Goal: Feedback & Contribution: Contribute content

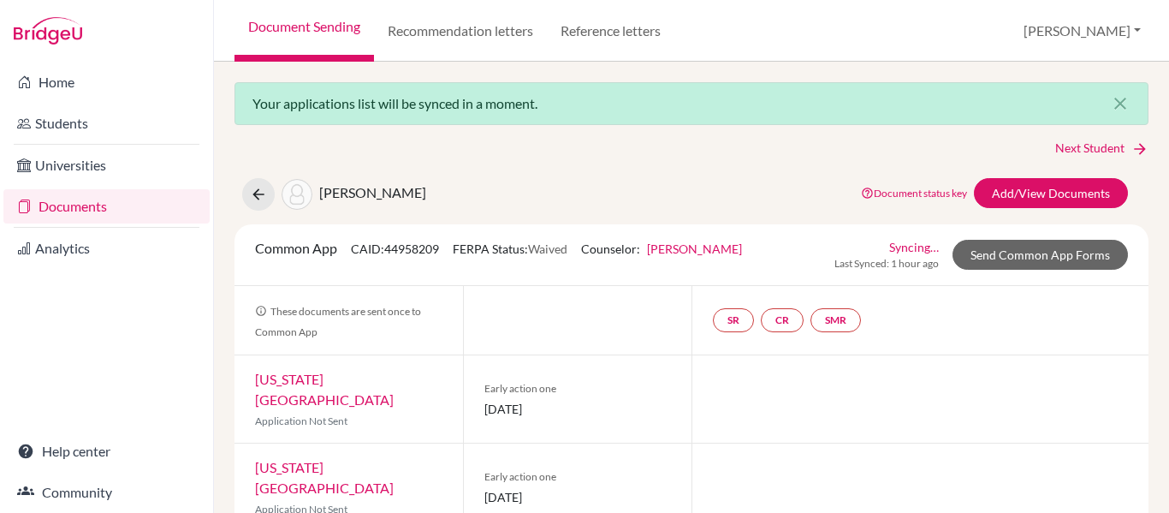
click at [70, 204] on link "Documents" at bounding box center [106, 206] width 206 height 34
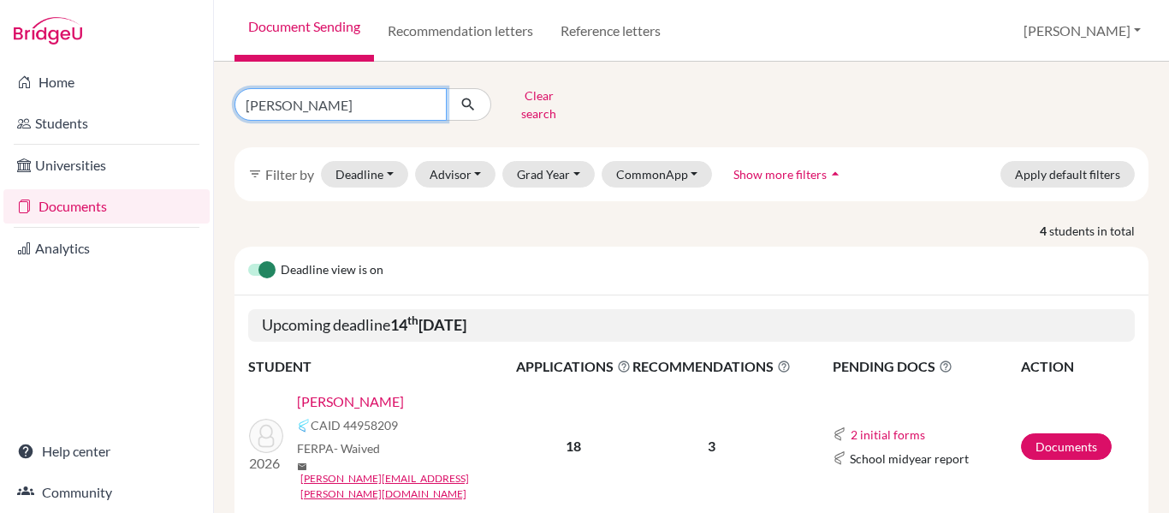
click at [354, 105] on input "[PERSON_NAME]" at bounding box center [341, 104] width 212 height 33
drag, startPoint x: 354, startPoint y: 105, endPoint x: 0, endPoint y: 58, distance: 357.5
click at [0, 58] on div "Home Students Universities Documents Analytics Help center Community Document S…" at bounding box center [584, 256] width 1169 height 513
type input "[PERSON_NAME]"
click button "submit" at bounding box center [468, 104] width 45 height 33
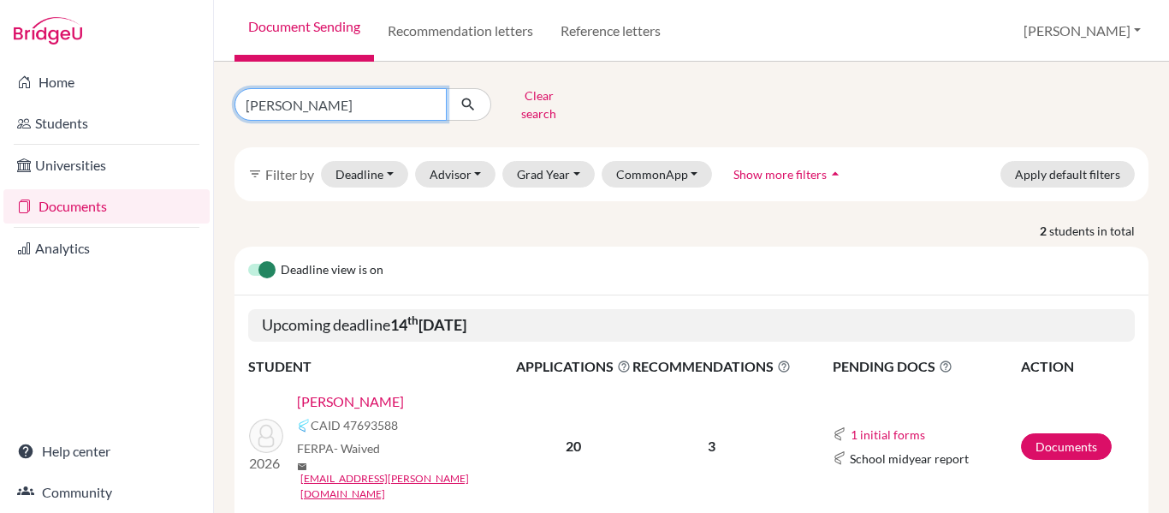
drag, startPoint x: 313, startPoint y: 98, endPoint x: 0, endPoint y: 20, distance: 323.1
click at [0, 20] on div "Home Students Universities Documents Analytics Help center Community Document S…" at bounding box center [584, 256] width 1169 height 513
click at [142, 200] on link "Documents" at bounding box center [106, 206] width 206 height 34
drag, startPoint x: 324, startPoint y: 103, endPoint x: 11, endPoint y: 33, distance: 320.3
click at [0, 39] on div "Home Students Universities Documents Analytics Help center Community Document S…" at bounding box center [584, 256] width 1169 height 513
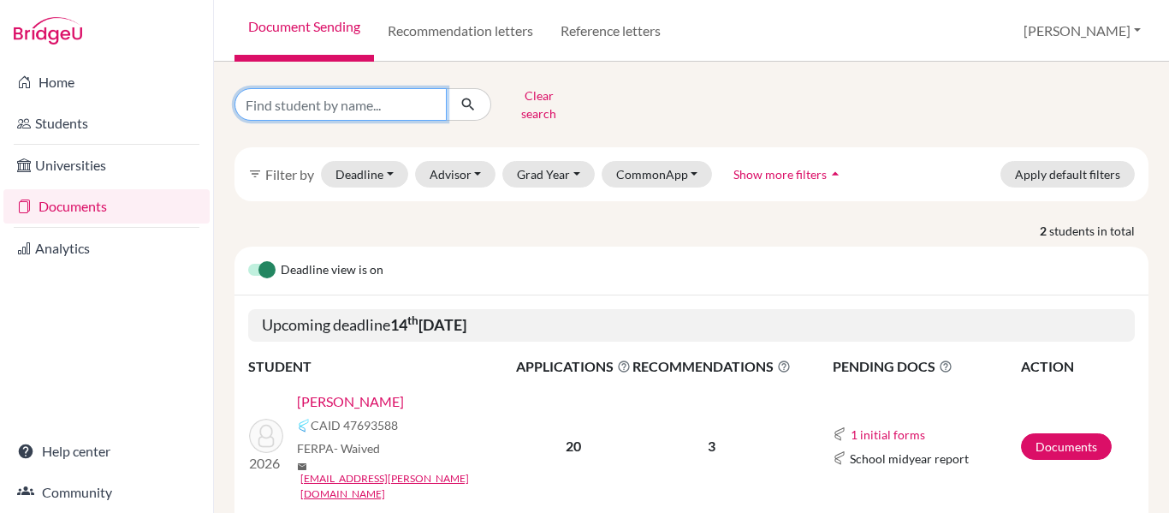
click at [446, 88] on button "submit" at bounding box center [468, 104] width 45 height 33
click at [90, 194] on link "Documents" at bounding box center [106, 206] width 206 height 34
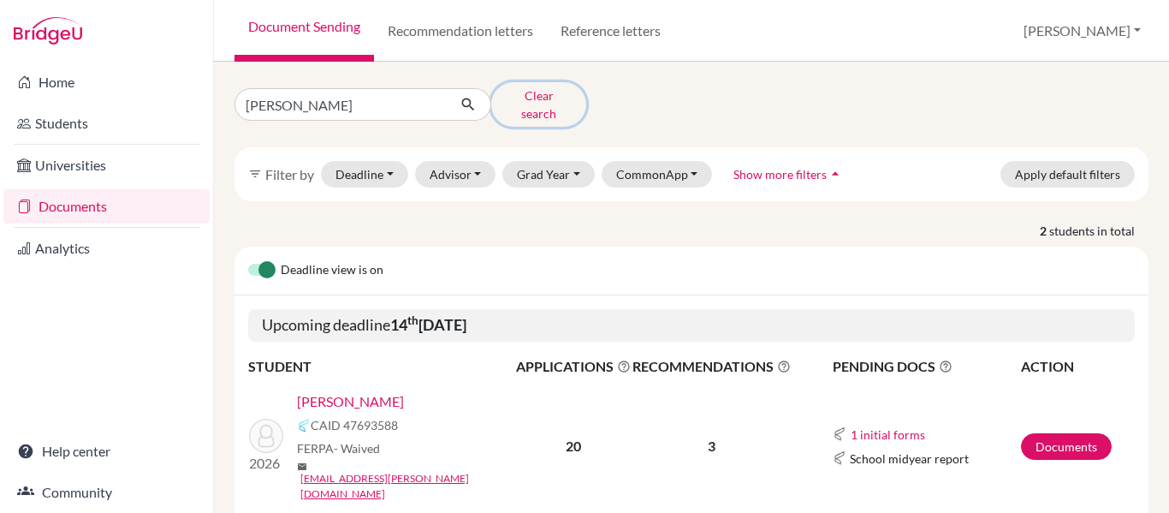
click at [546, 90] on button "Clear search" at bounding box center [538, 104] width 95 height 45
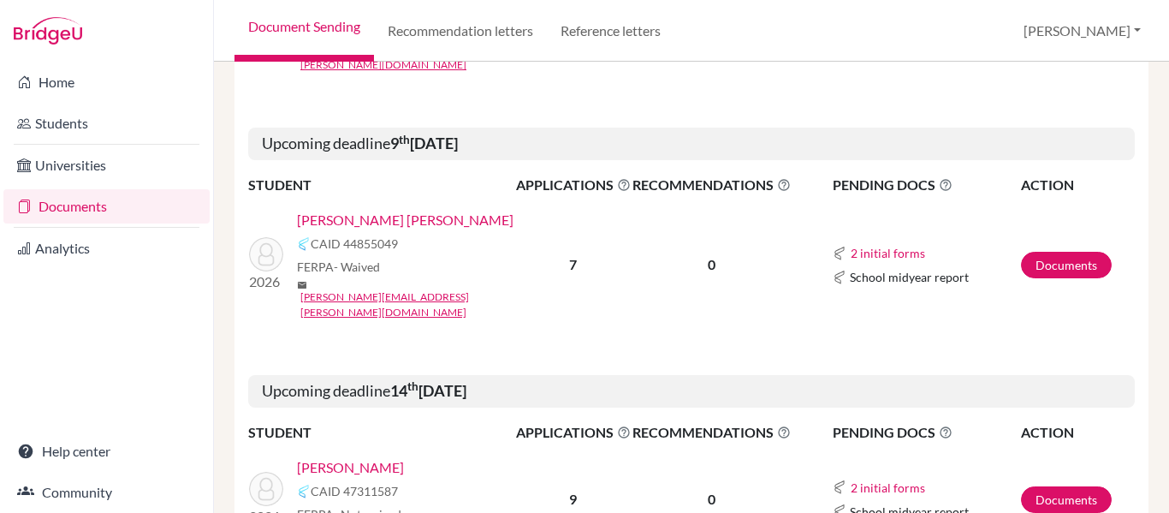
scroll to position [2837, 0]
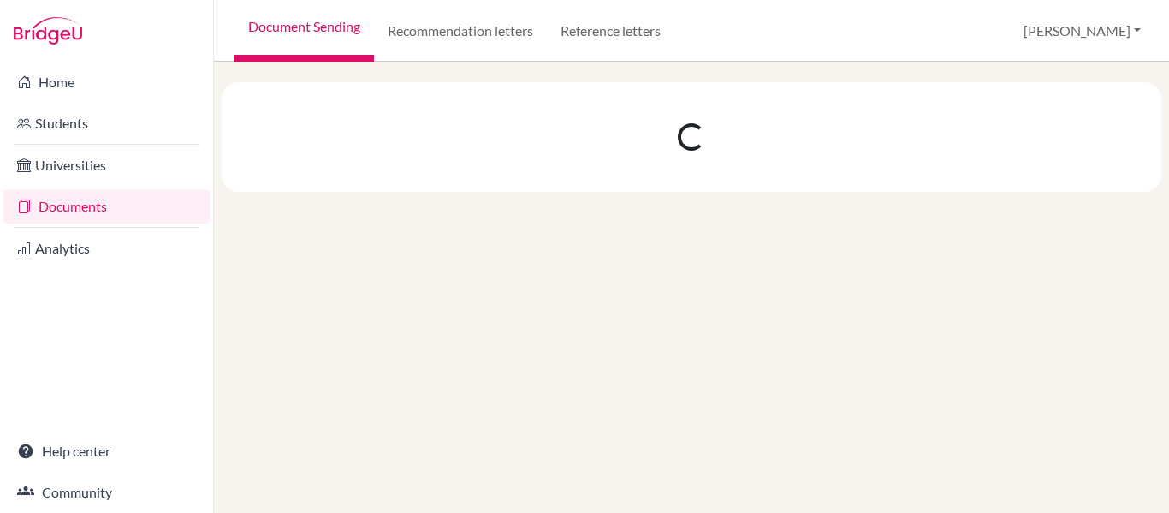
scroll to position [0, 0]
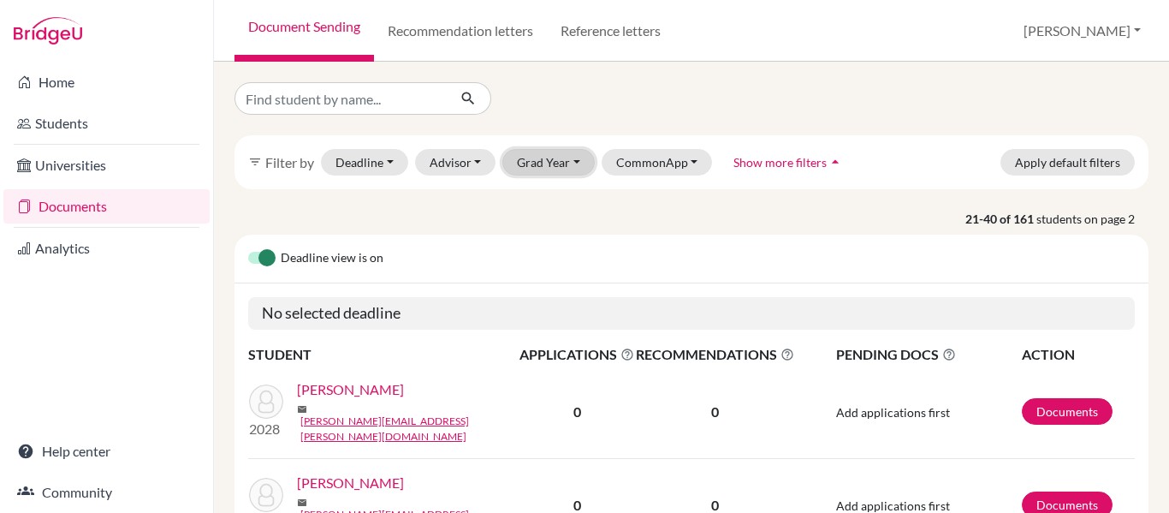
click at [537, 153] on button "Grad Year" at bounding box center [549, 162] width 92 height 27
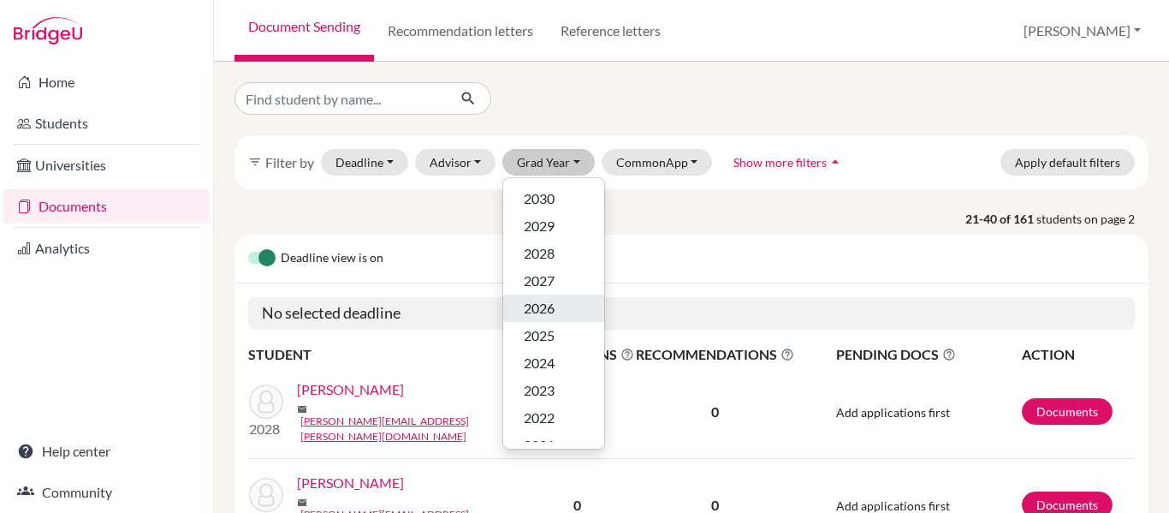
click at [557, 315] on div "2026" at bounding box center [554, 308] width 60 height 21
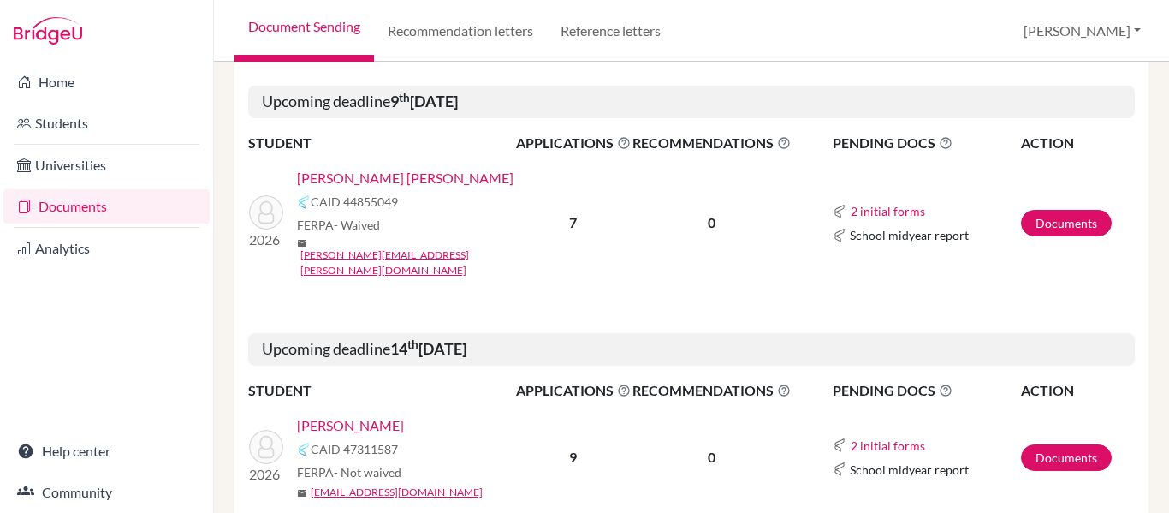
scroll to position [2911, 0]
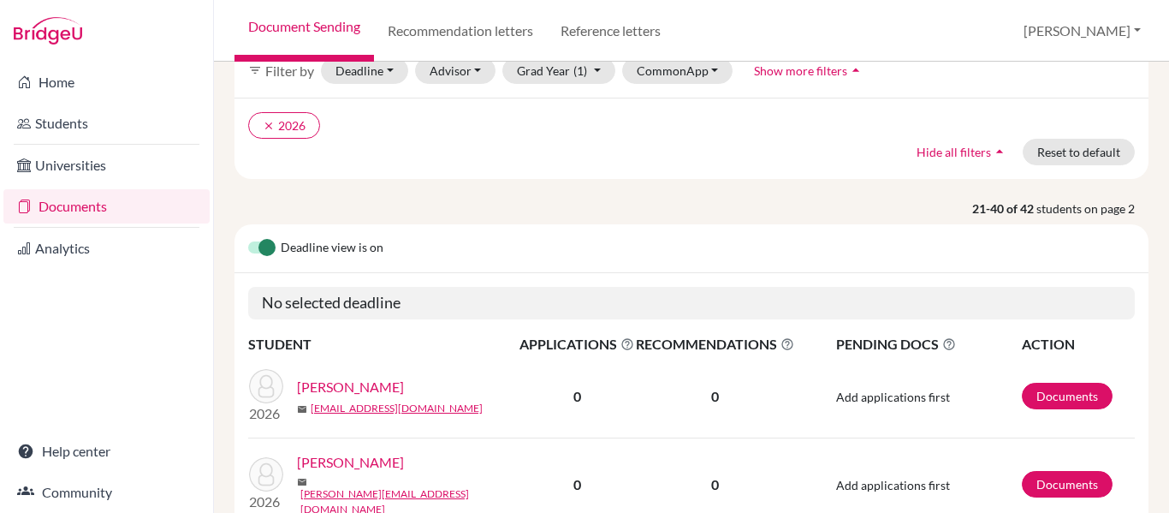
scroll to position [342, 0]
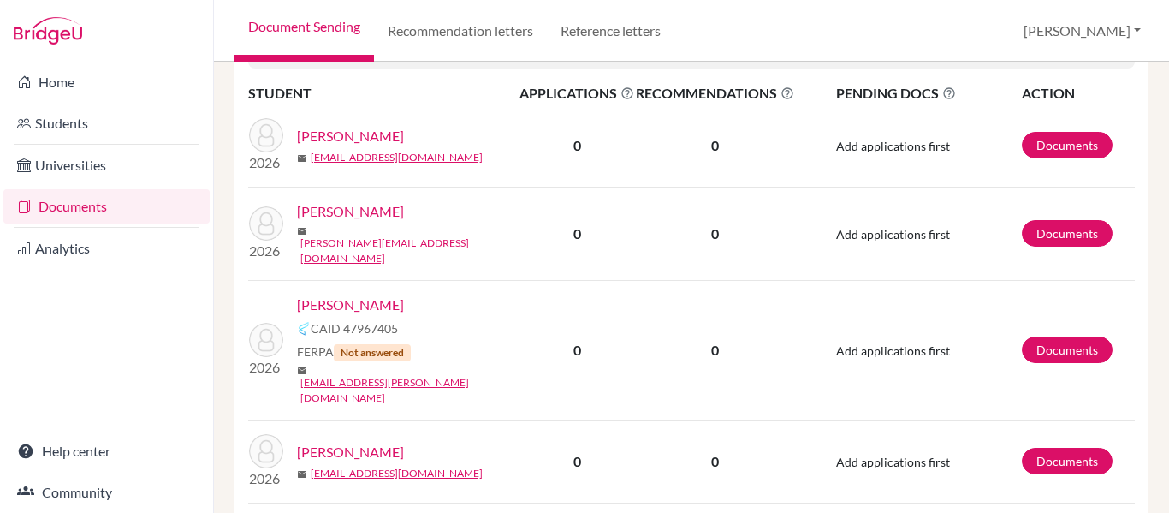
drag, startPoint x: 1124, startPoint y: 261, endPoint x: 503, endPoint y: 121, distance: 637.2
click at [503, 121] on div "2026 Chengxuan, Liu mail chengxuan.liu.2026@pupil.stfrancis.com.br" at bounding box center [383, 145] width 294 height 55
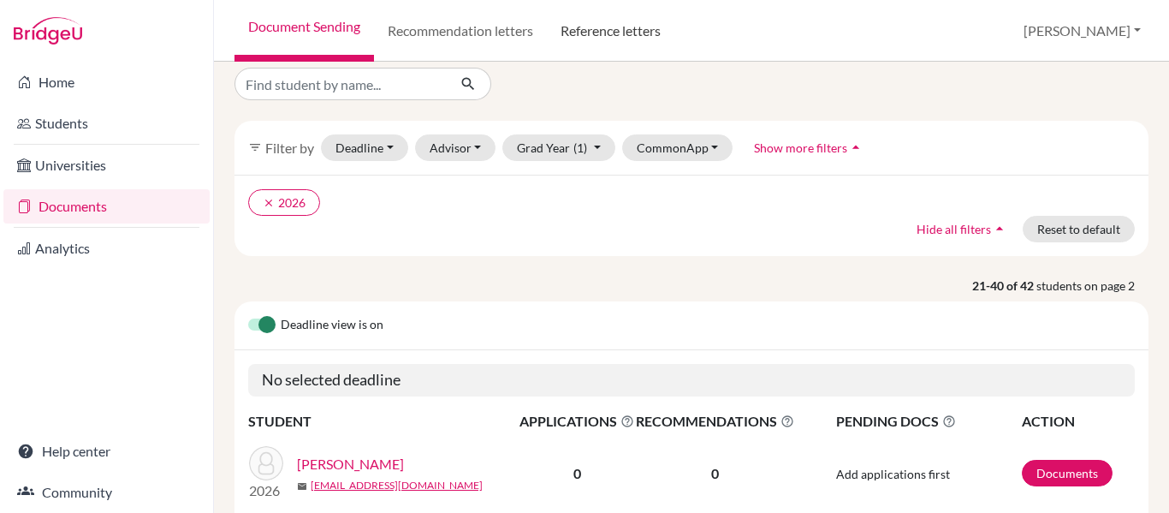
scroll to position [0, 0]
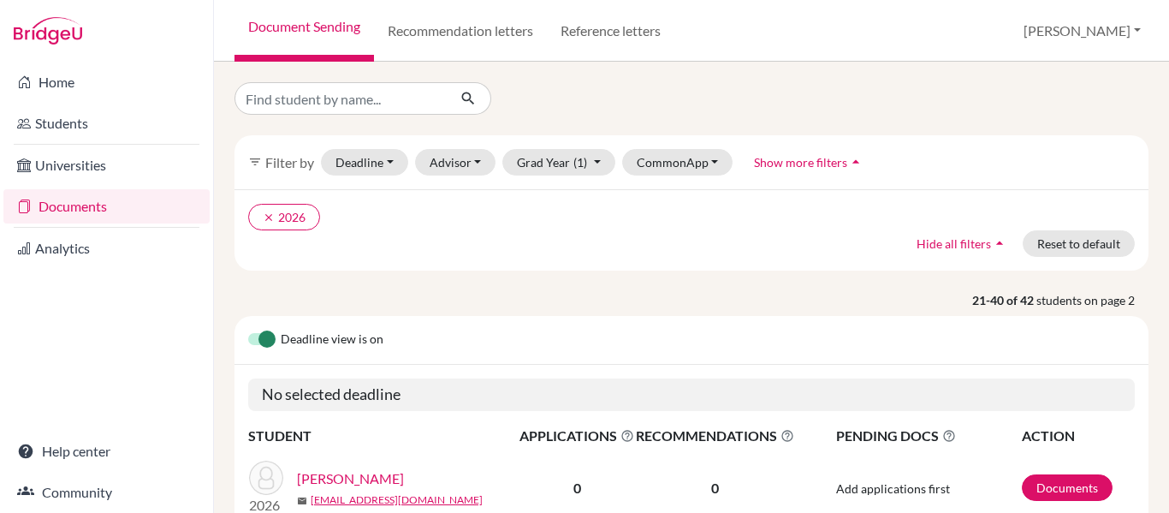
click at [803, 320] on div "Deadline view is on" at bounding box center [692, 340] width 914 height 49
click at [305, 101] on input "Find student by name..." at bounding box center [341, 98] width 212 height 33
click at [340, 103] on input "Find student by name..." at bounding box center [341, 98] width 212 height 33
type input "julia"
click button "submit" at bounding box center [468, 98] width 45 height 33
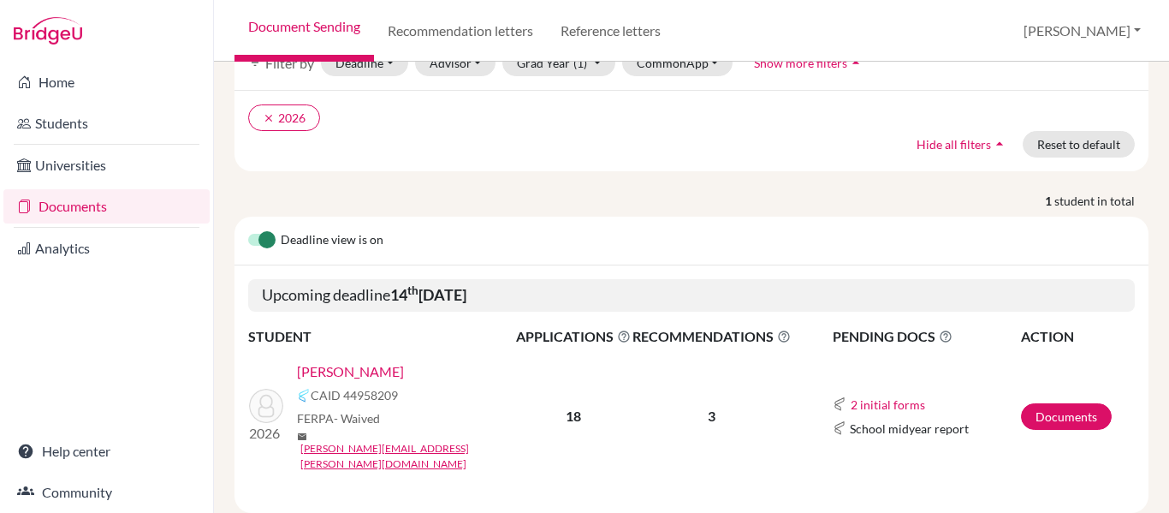
scroll to position [115, 0]
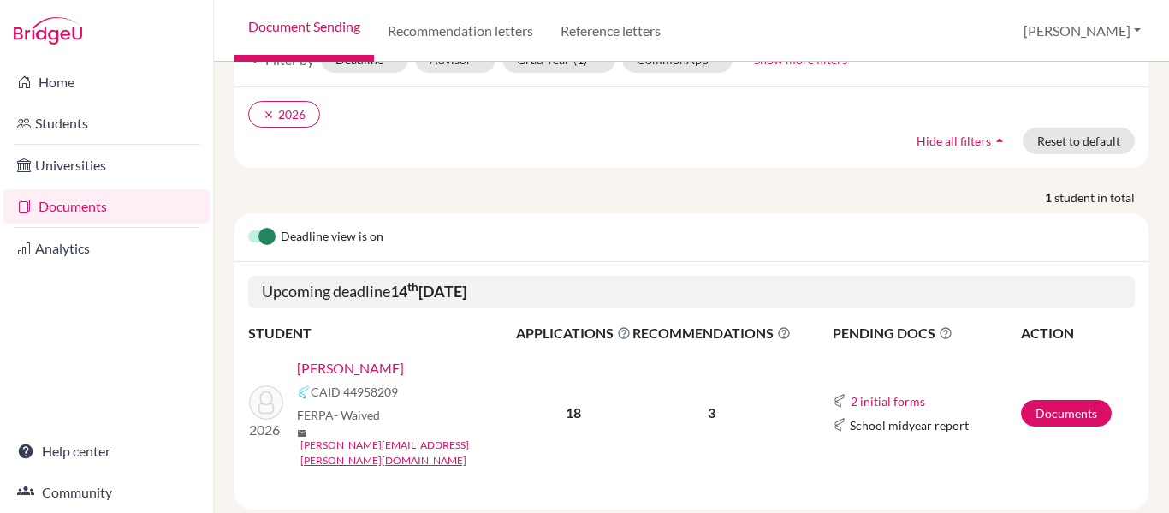
click at [342, 358] on link "de Castro, Júlia" at bounding box center [350, 368] width 107 height 21
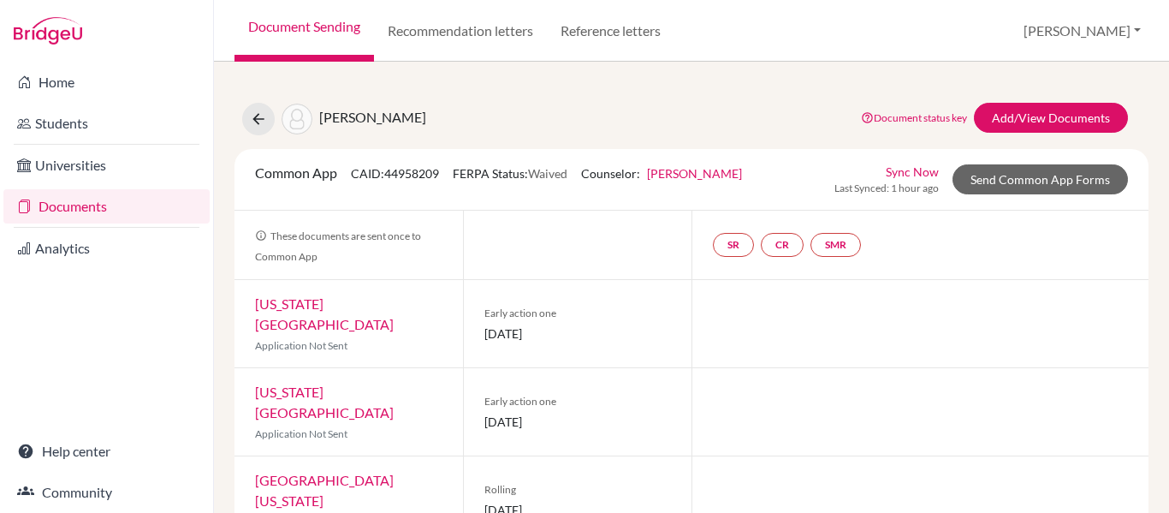
click at [906, 173] on link "Sync Now" at bounding box center [912, 172] width 53 height 18
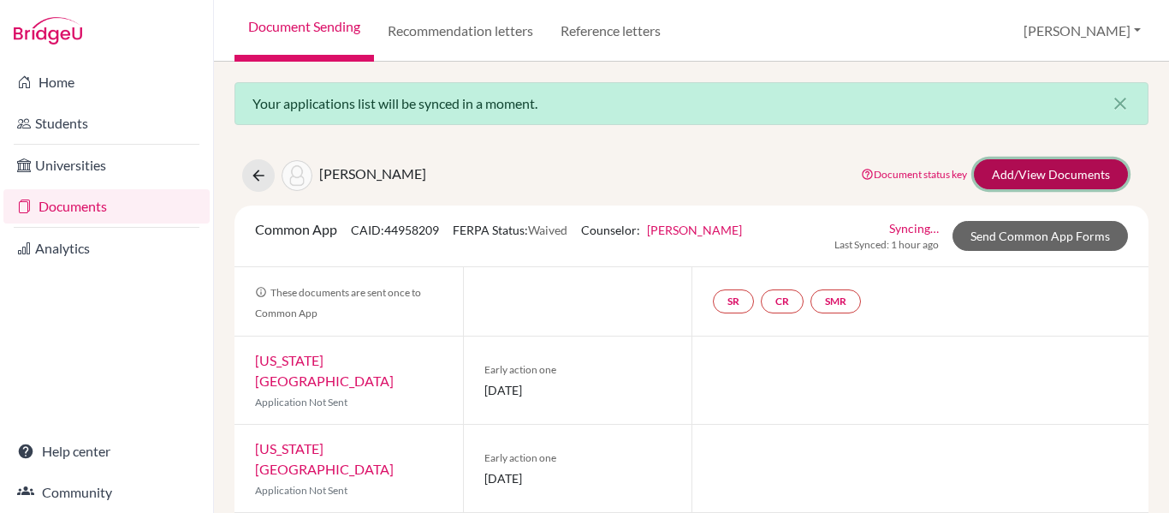
click at [1046, 174] on link "Add/View Documents" at bounding box center [1051, 174] width 154 height 30
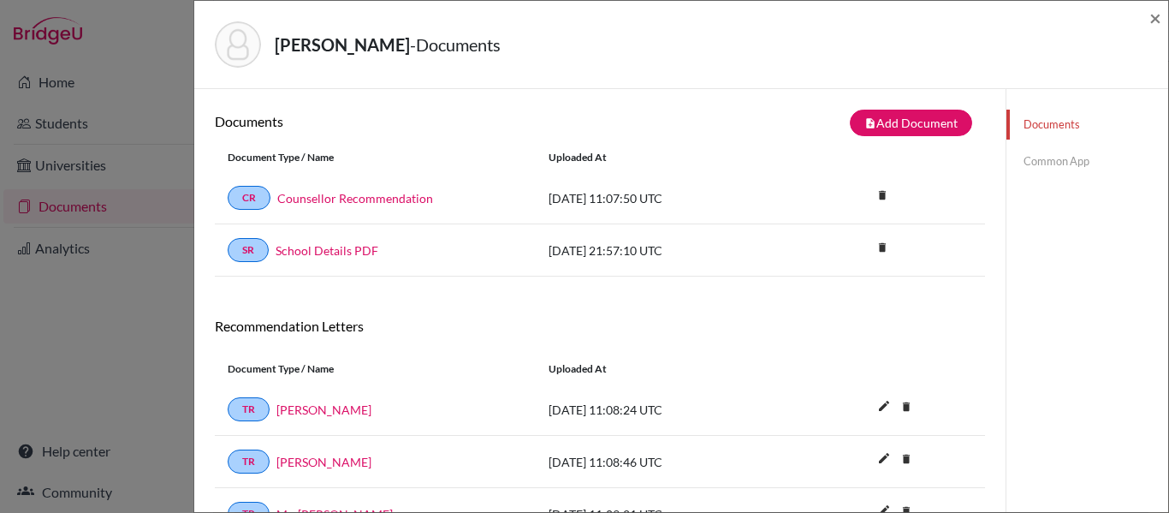
click at [1059, 152] on link "Common App" at bounding box center [1088, 161] width 162 height 30
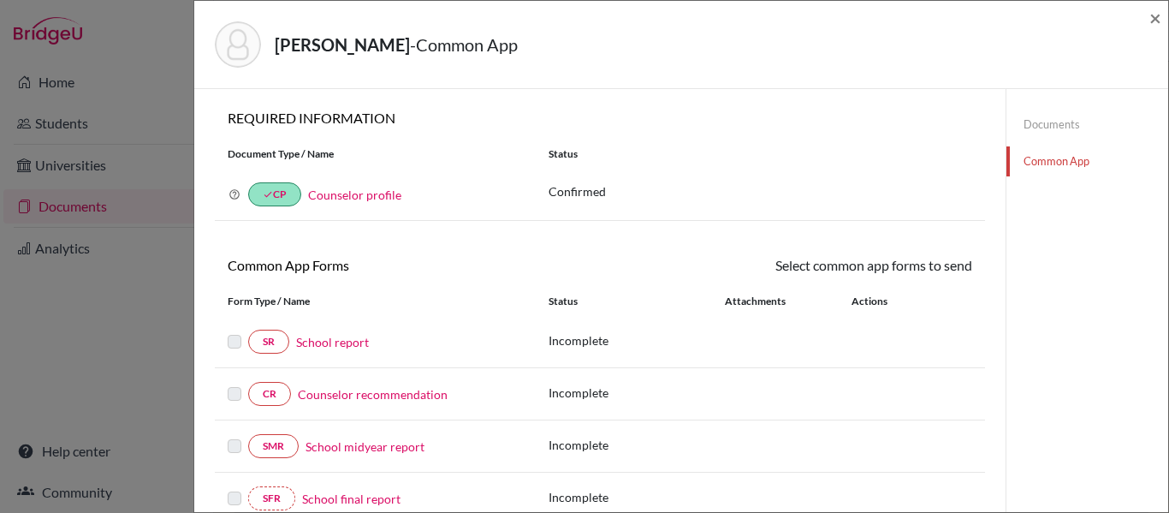
click at [939, 269] on div "Select common app forms to send These documents will be sent to all Common App …" at bounding box center [792, 265] width 385 height 21
click at [232, 331] on label at bounding box center [235, 331] width 14 height 0
click at [273, 342] on link "SR" at bounding box center [268, 342] width 41 height 24
click at [230, 330] on div "SR School report" at bounding box center [375, 342] width 295 height 24
click at [230, 335] on div at bounding box center [238, 341] width 21 height 21
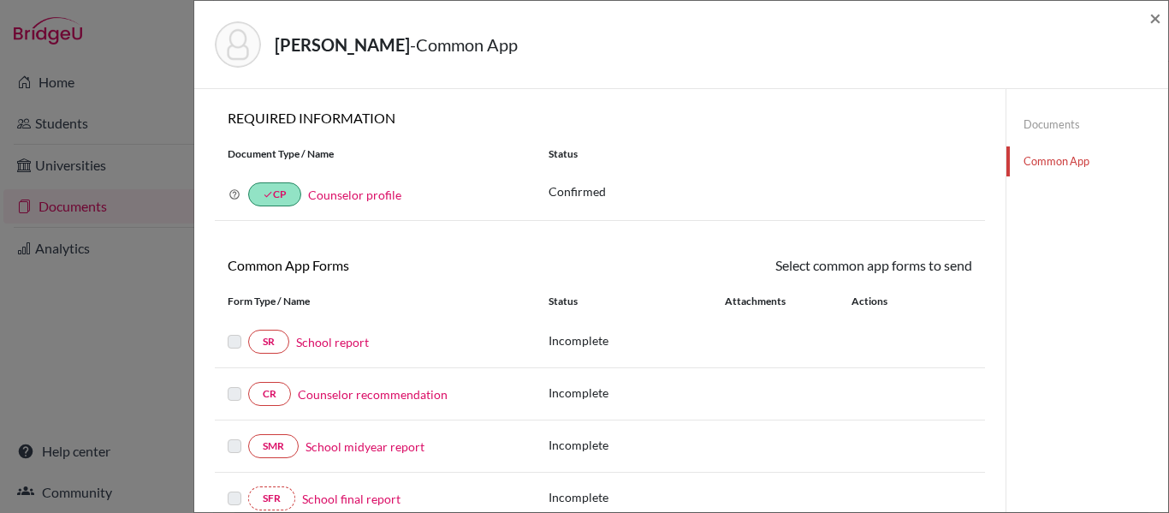
click at [232, 331] on label at bounding box center [235, 331] width 14 height 0
click at [1049, 122] on link "Documents" at bounding box center [1088, 125] width 162 height 30
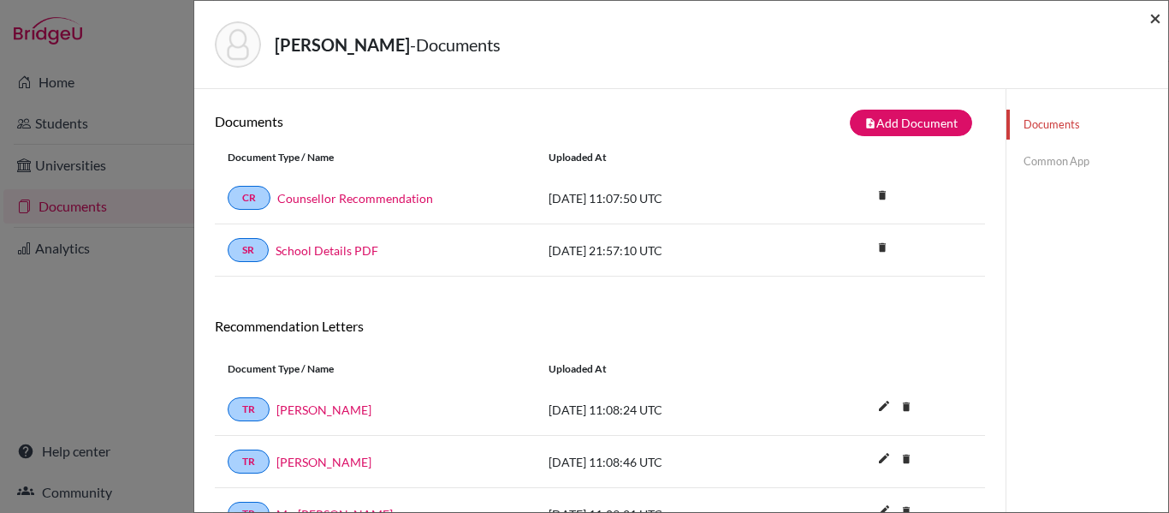
click at [1157, 16] on span "×" at bounding box center [1156, 17] width 12 height 25
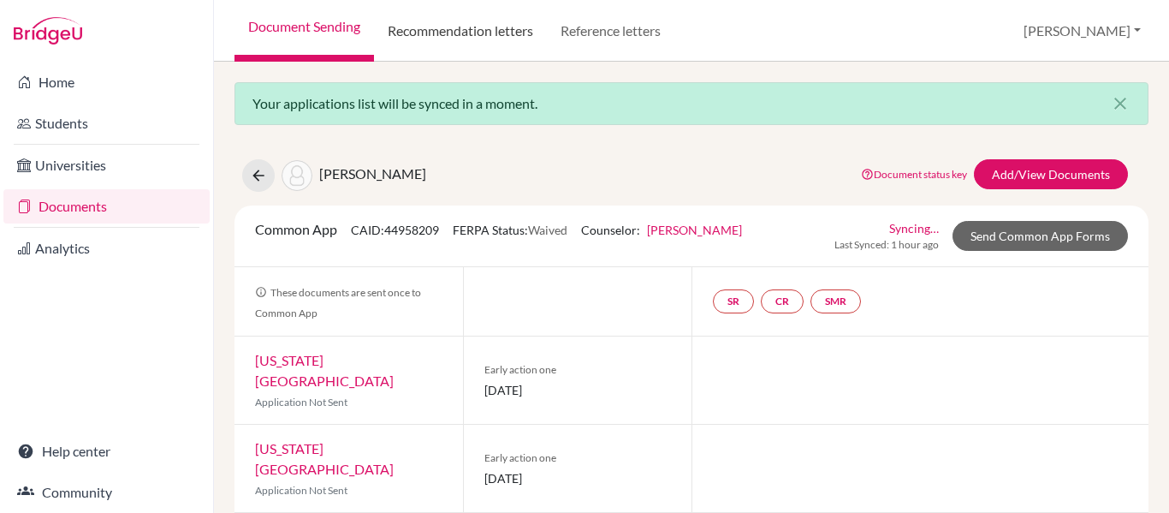
click at [467, 26] on link "Recommendation letters" at bounding box center [460, 31] width 173 height 62
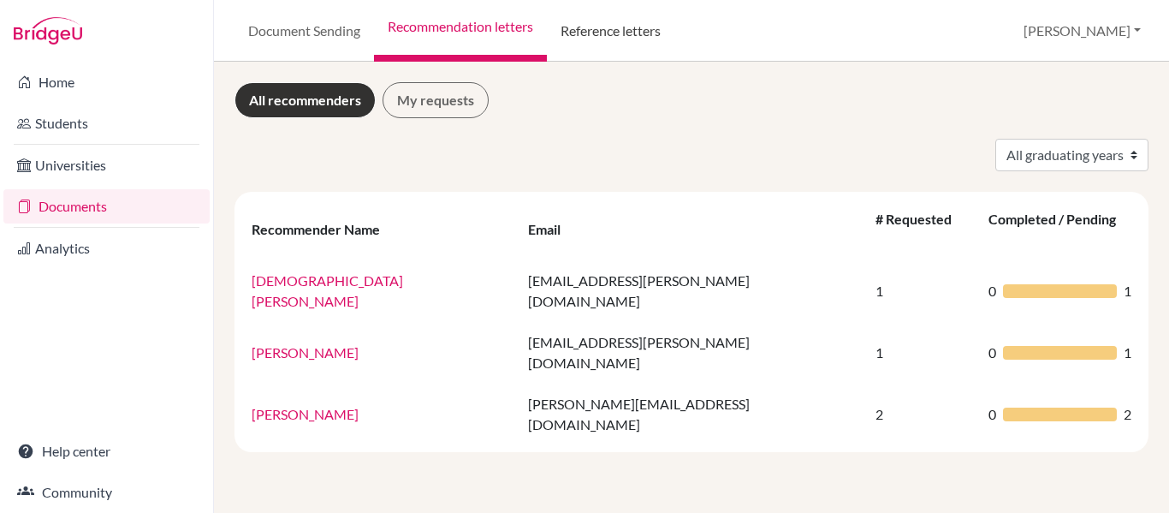
click at [616, 33] on link "Reference letters" at bounding box center [611, 31] width 128 height 62
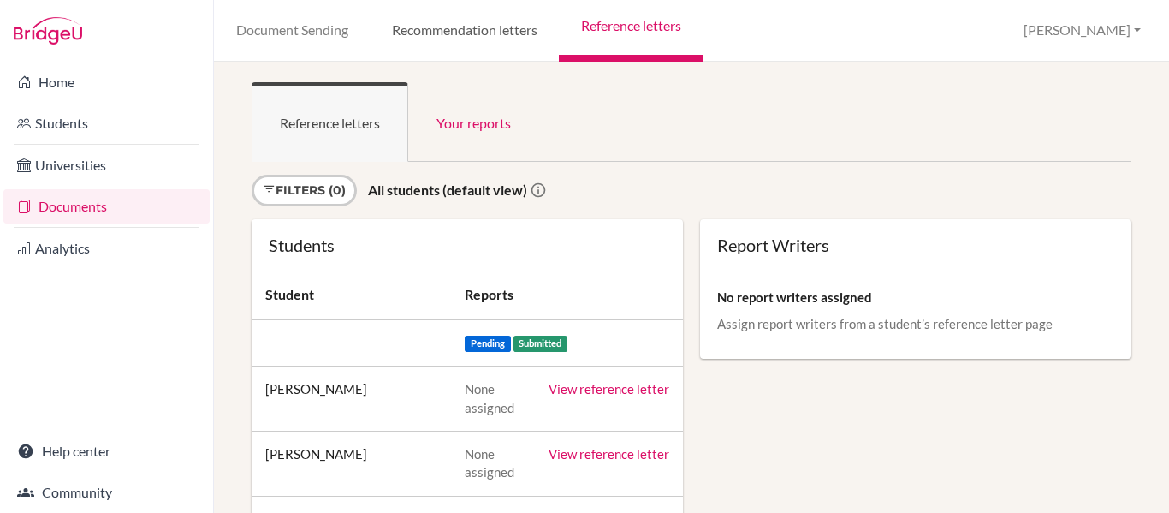
click at [486, 27] on link "Recommendation letters" at bounding box center [464, 31] width 189 height 62
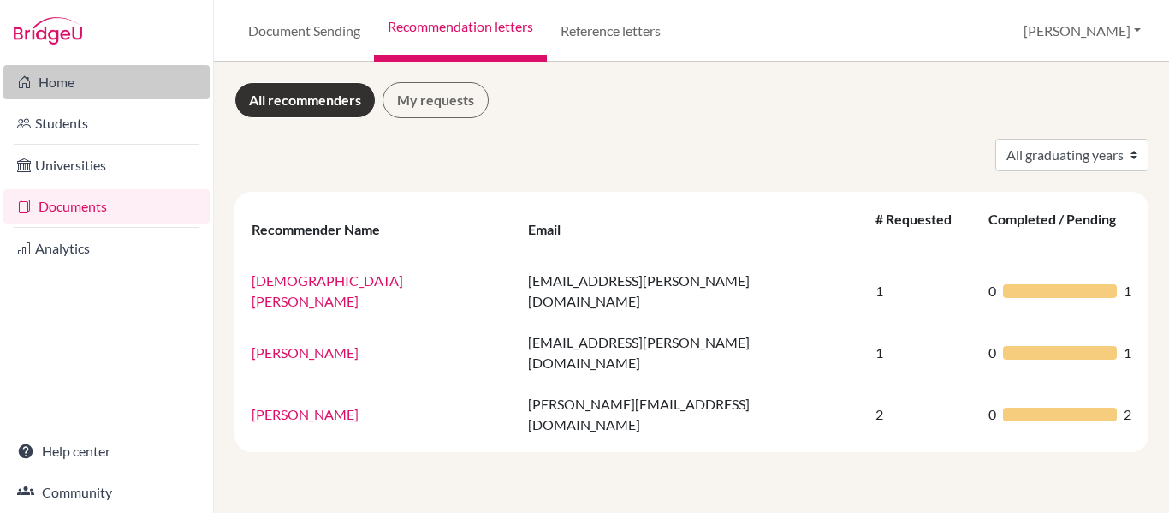
click at [57, 83] on link "Home" at bounding box center [106, 82] width 206 height 34
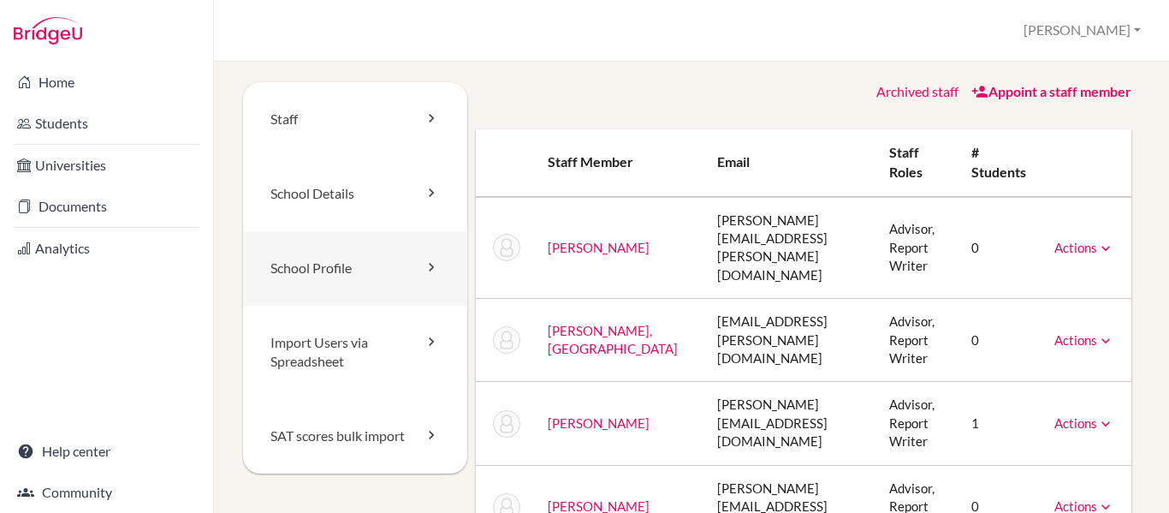
click at [313, 259] on link "School Profile" at bounding box center [355, 268] width 224 height 74
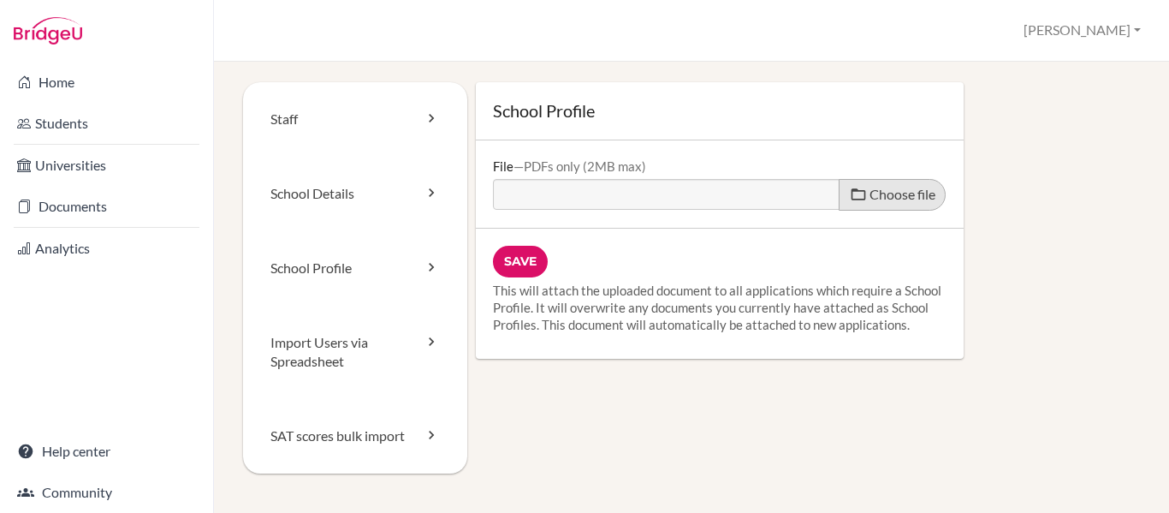
click at [881, 198] on span "Choose file" at bounding box center [903, 194] width 66 height 16
click at [755, 198] on input "Choose file" at bounding box center [624, 189] width 262 height 20
type input "C:\fakepath\SchoolProfile_OCT 2025.pdf"
type input "SchoolProfile_OCT 2025.pdf"
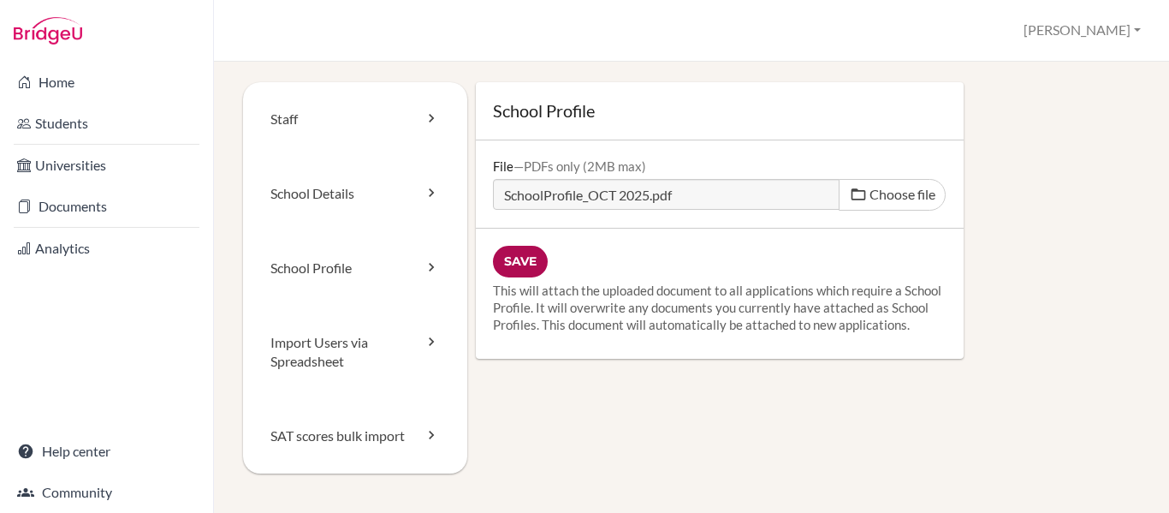
click at [526, 254] on input "Save" at bounding box center [520, 262] width 55 height 32
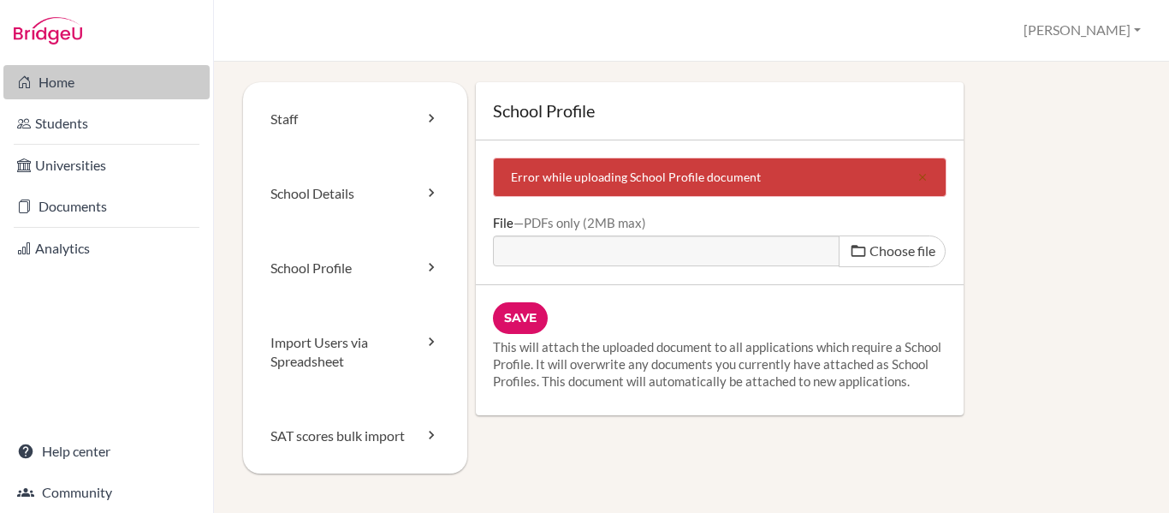
click at [45, 75] on link "Home" at bounding box center [106, 82] width 206 height 34
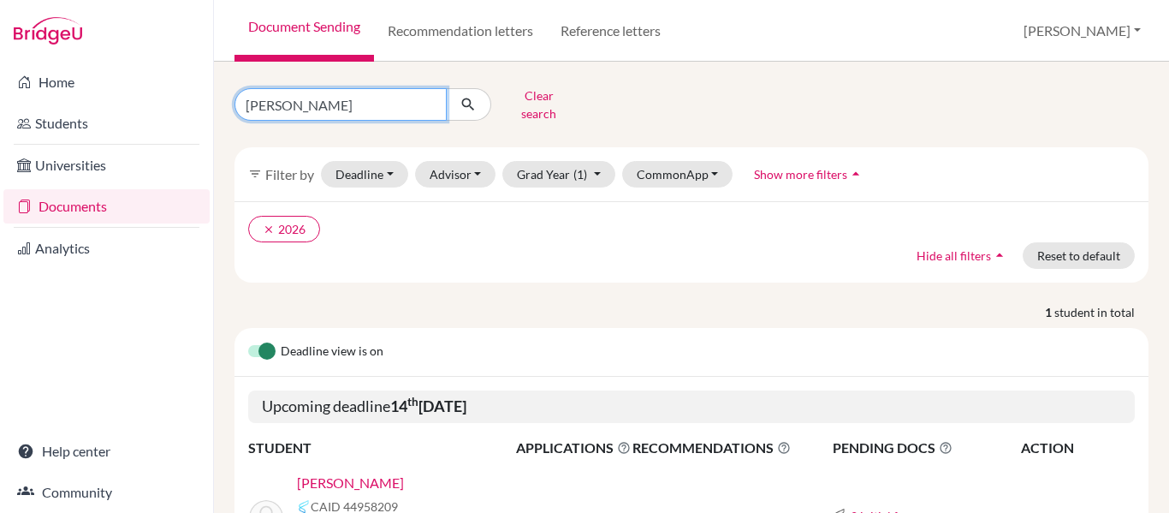
drag, startPoint x: 292, startPoint y: 98, endPoint x: 0, endPoint y: 92, distance: 292.0
click at [0, 92] on div "Home Students Universities Documents Analytics Help center Community Document S…" at bounding box center [584, 256] width 1169 height 513
type input "vieira"
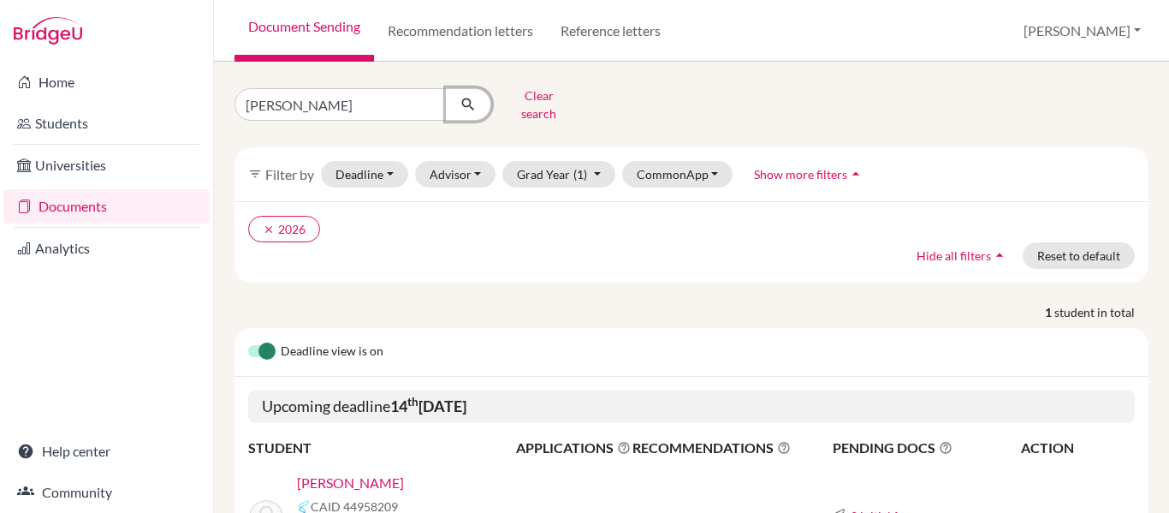
click at [469, 97] on icon "submit" at bounding box center [468, 104] width 17 height 17
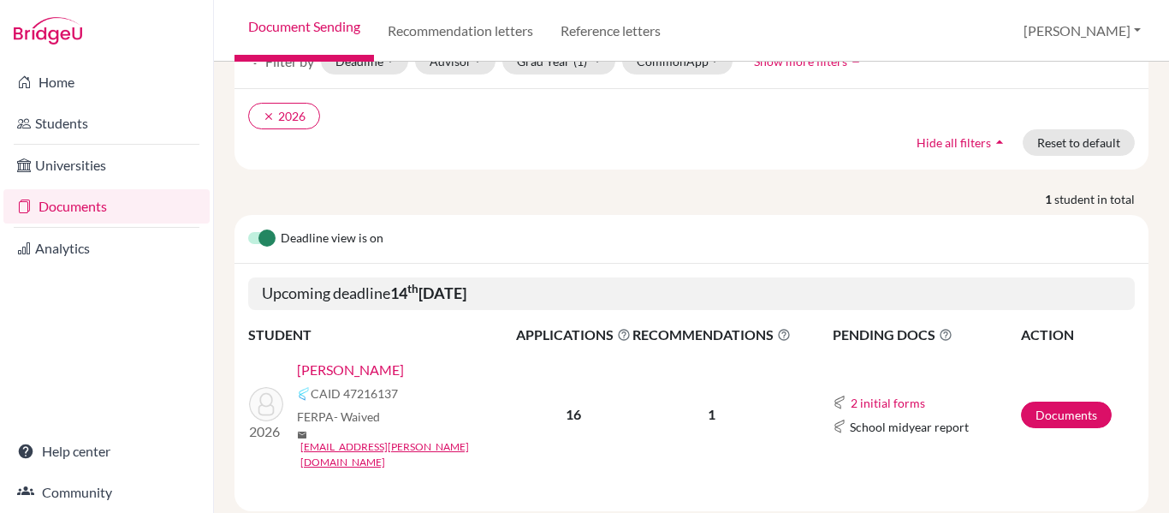
scroll to position [115, 0]
click at [1063, 400] on link "Documents" at bounding box center [1066, 413] width 91 height 27
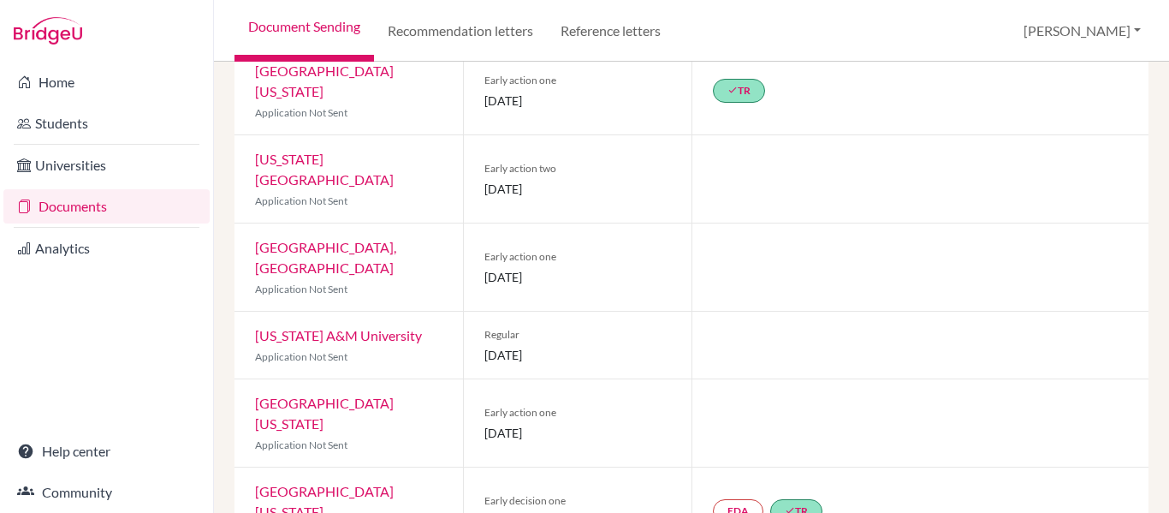
scroll to position [1027, 0]
click at [732, 498] on link "EDA" at bounding box center [738, 510] width 51 height 24
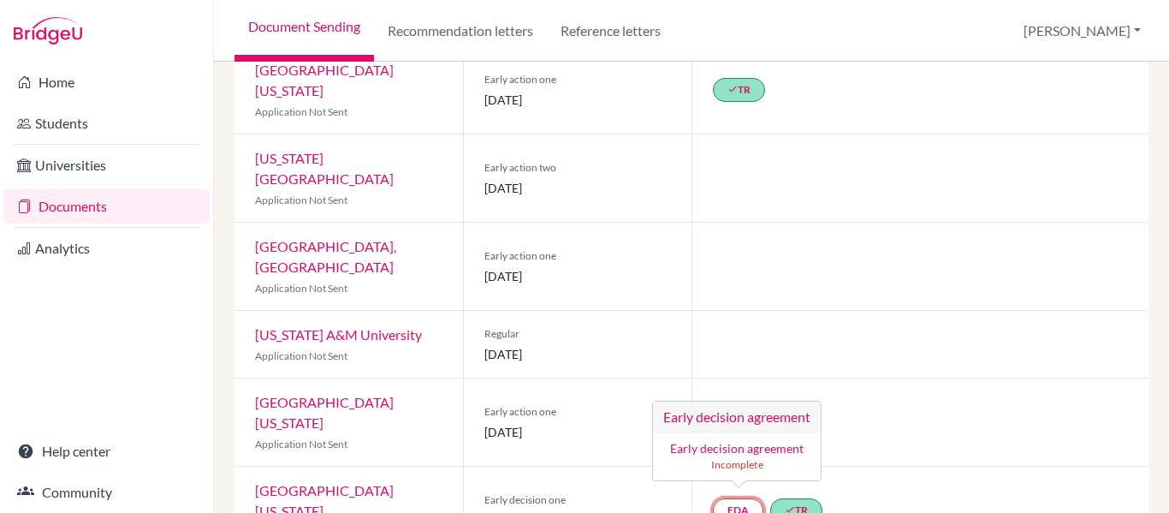
scroll to position [1033, 0]
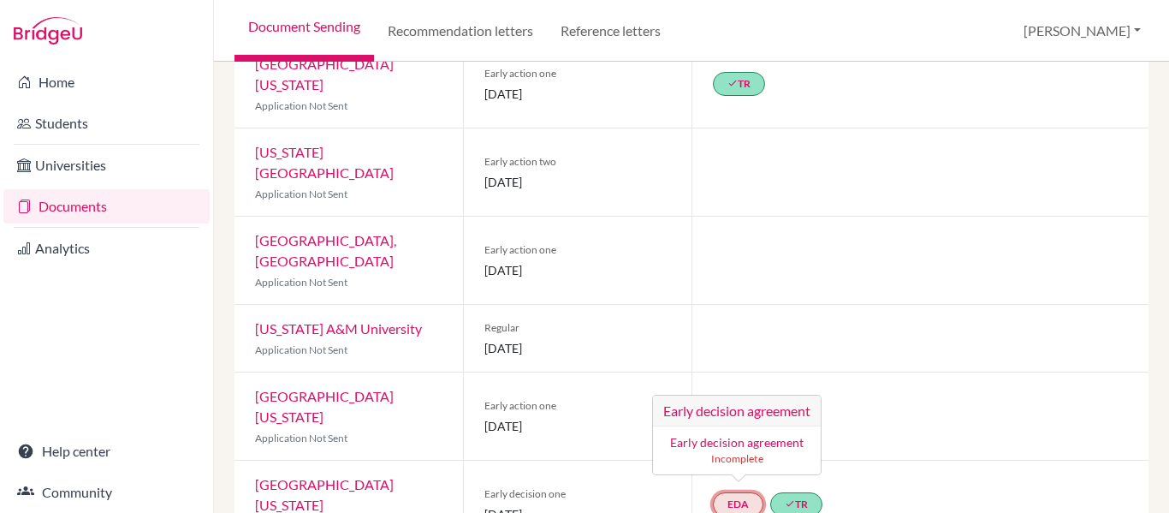
click at [724, 492] on link "EDA Early decision agreement Early decision agreement Incomplete" at bounding box center [738, 504] width 51 height 24
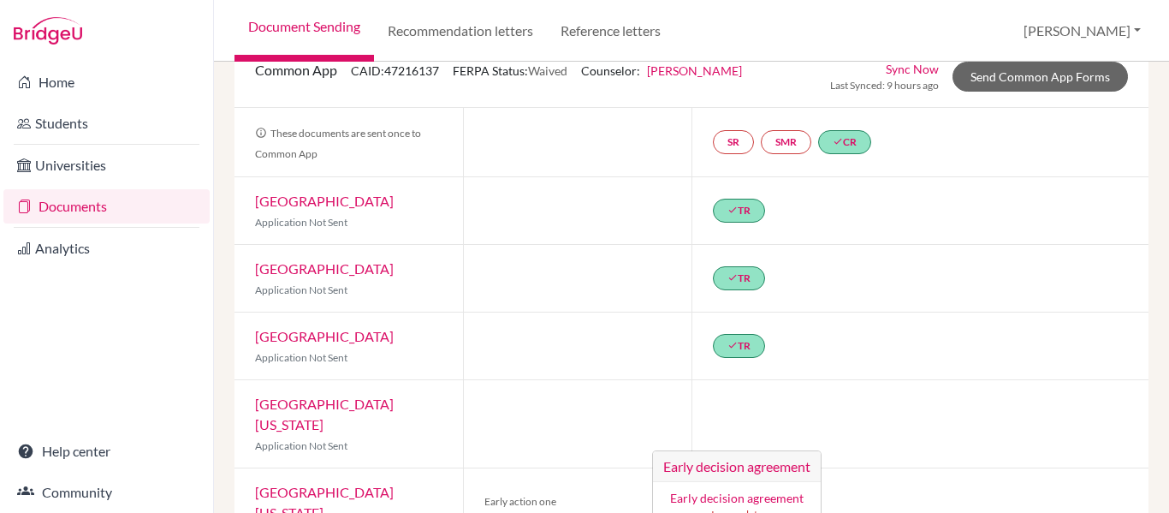
scroll to position [6, 0]
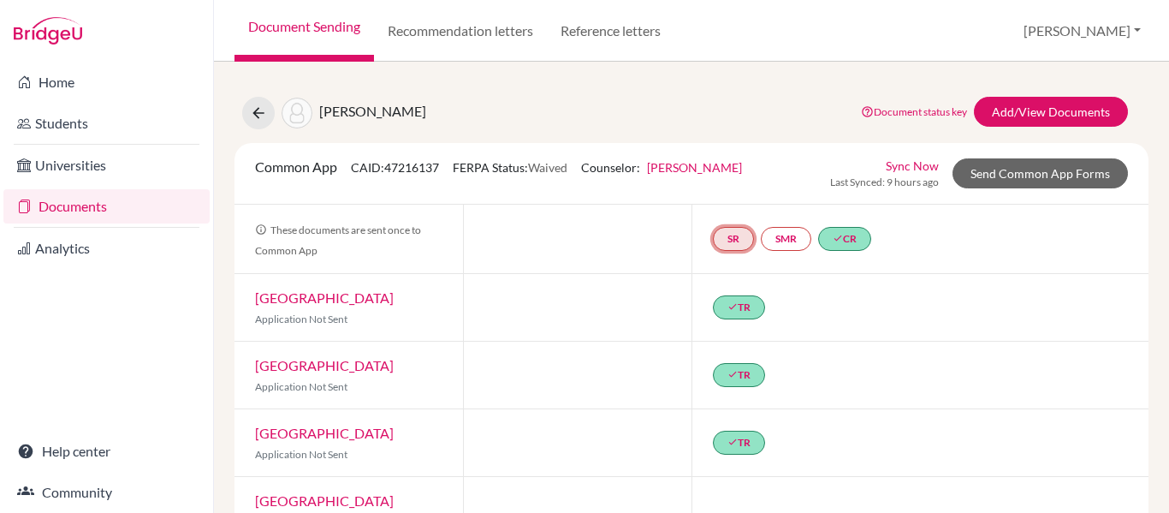
click at [726, 235] on link "SR" at bounding box center [733, 239] width 41 height 24
click at [778, 236] on link "SMR" at bounding box center [786, 239] width 51 height 24
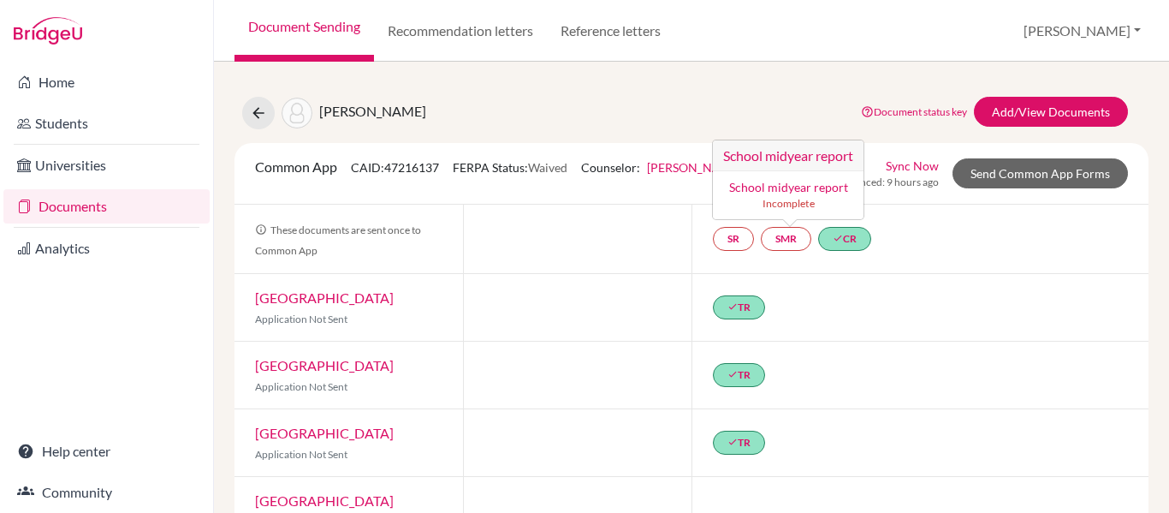
click at [899, 168] on link "Sync Now" at bounding box center [912, 166] width 53 height 18
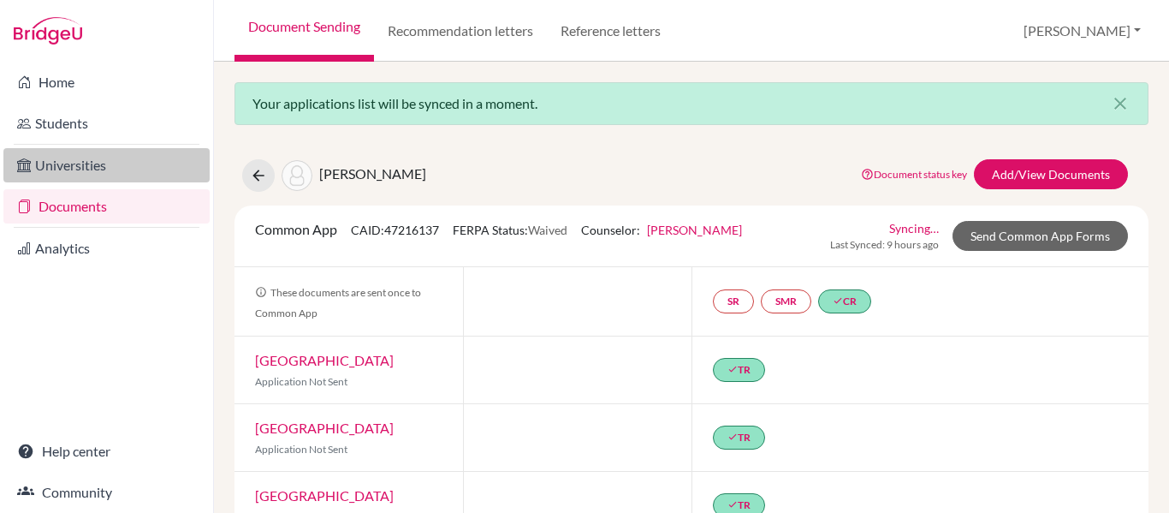
click at [63, 167] on link "Universities" at bounding box center [106, 165] width 206 height 34
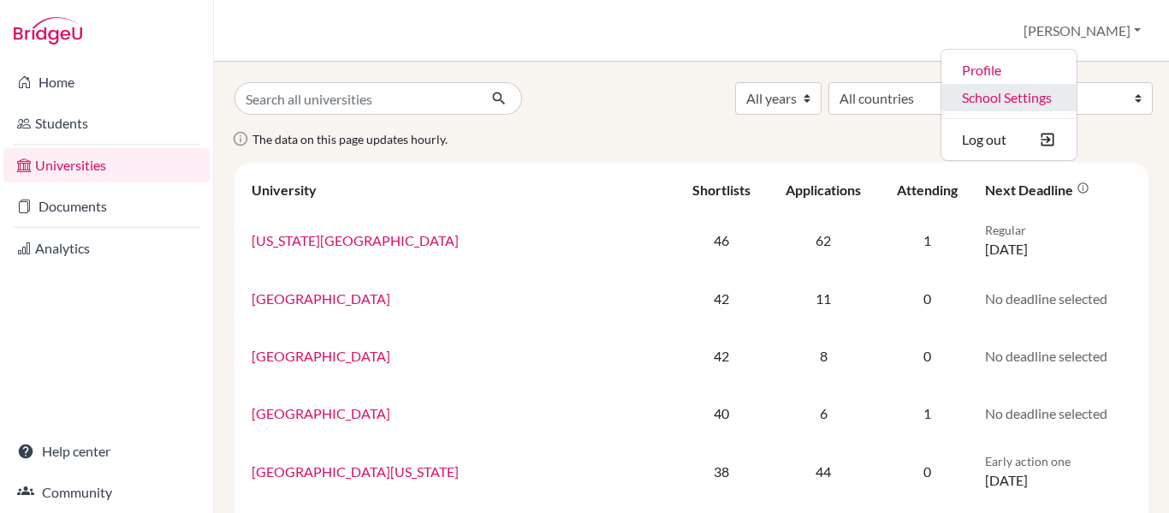
click at [1064, 97] on link "School Settings" at bounding box center [1009, 97] width 135 height 27
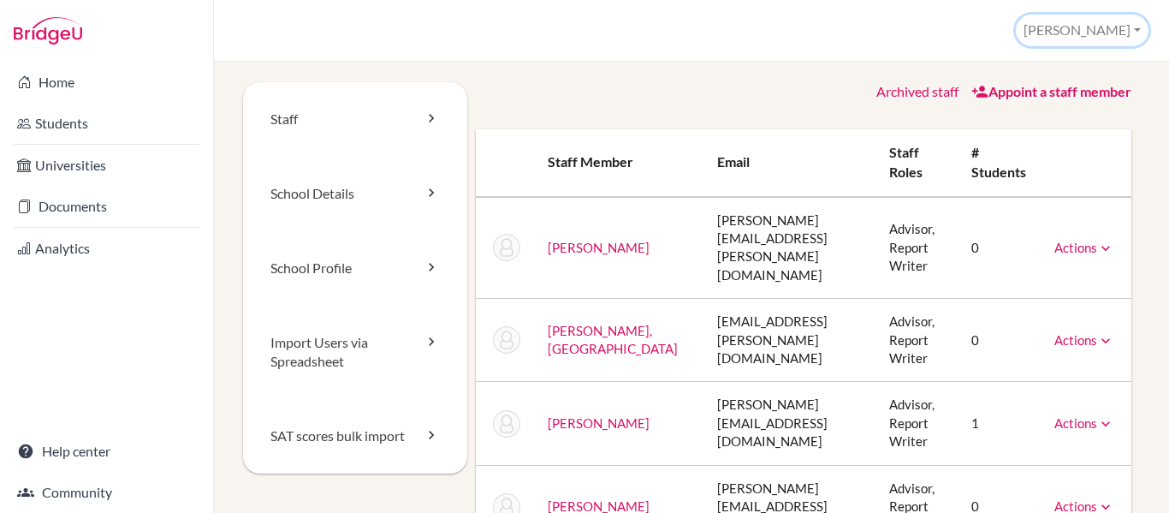
click at [1120, 31] on button "[PERSON_NAME]" at bounding box center [1082, 31] width 133 height 32
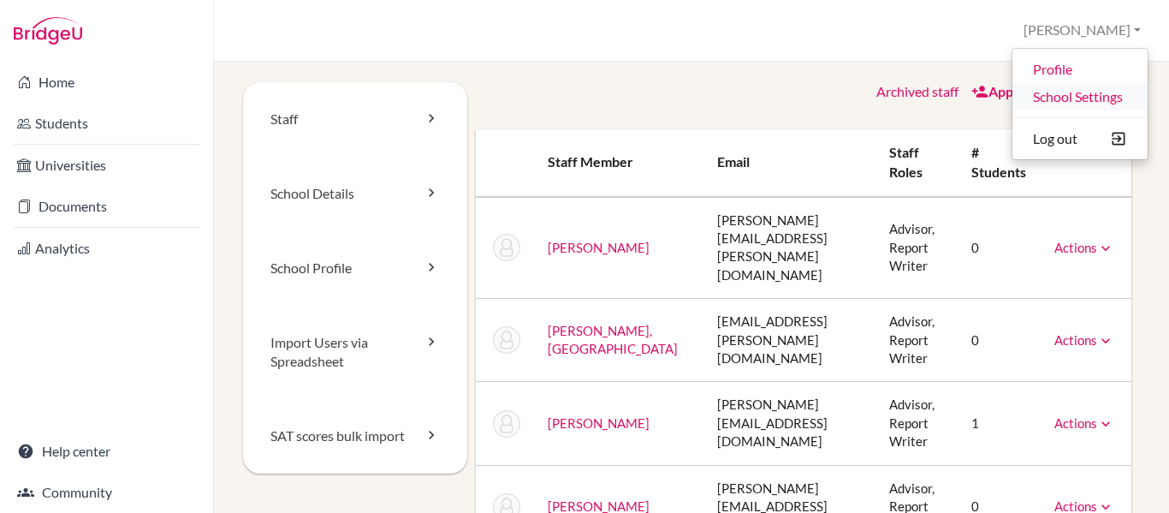
click at [1060, 98] on link "School Settings" at bounding box center [1080, 96] width 135 height 27
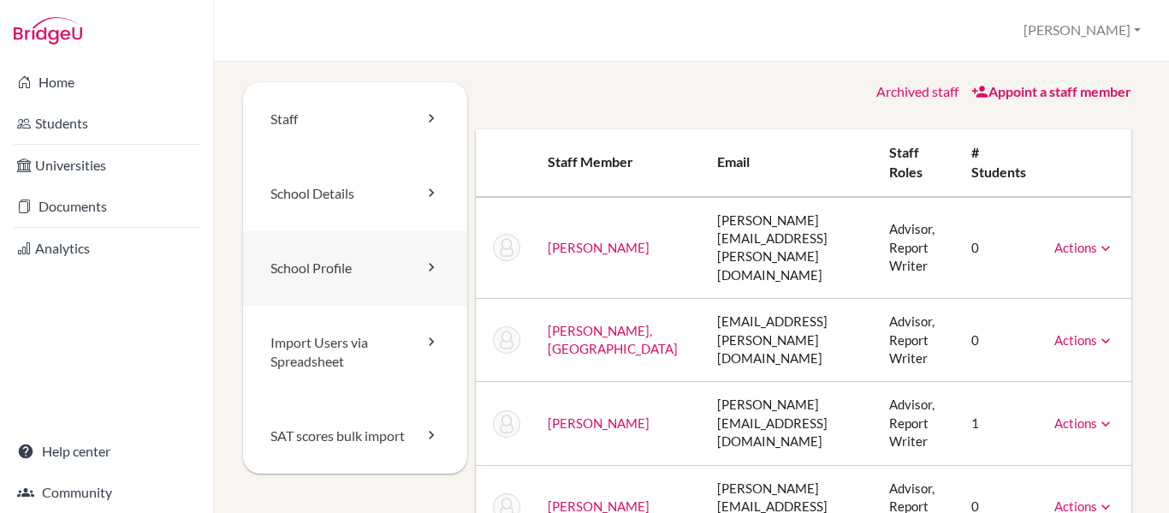
click at [325, 277] on link "School Profile" at bounding box center [355, 268] width 224 height 74
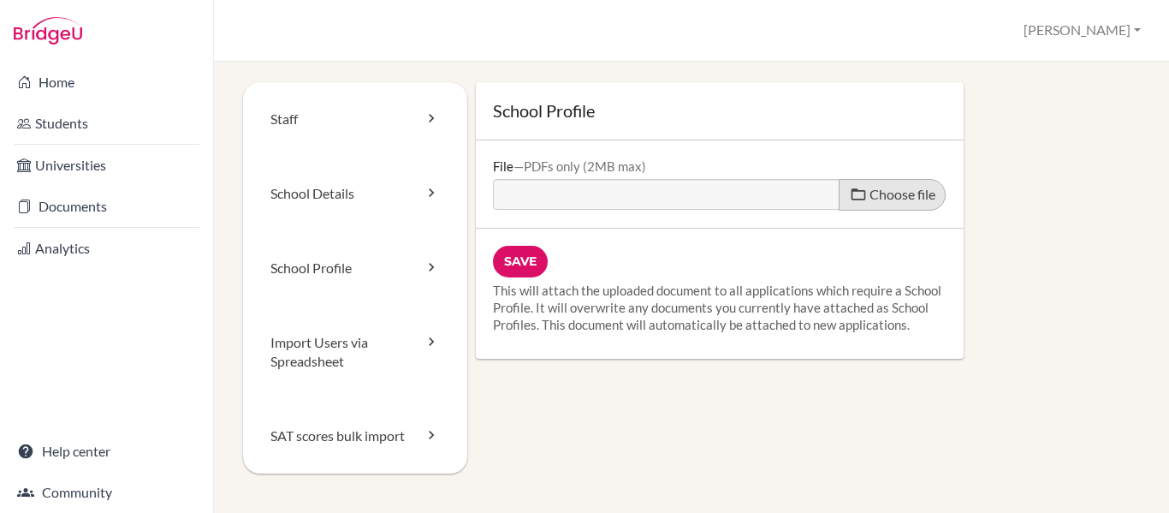
click at [889, 192] on span "Choose file" at bounding box center [903, 194] width 66 height 16
click at [755, 192] on input "Choose file" at bounding box center [624, 189] width 262 height 20
type input "C:\fakepath\SchoolProfile_OCT 2025.pdf"
type input "SchoolProfile_OCT 2025.pdf"
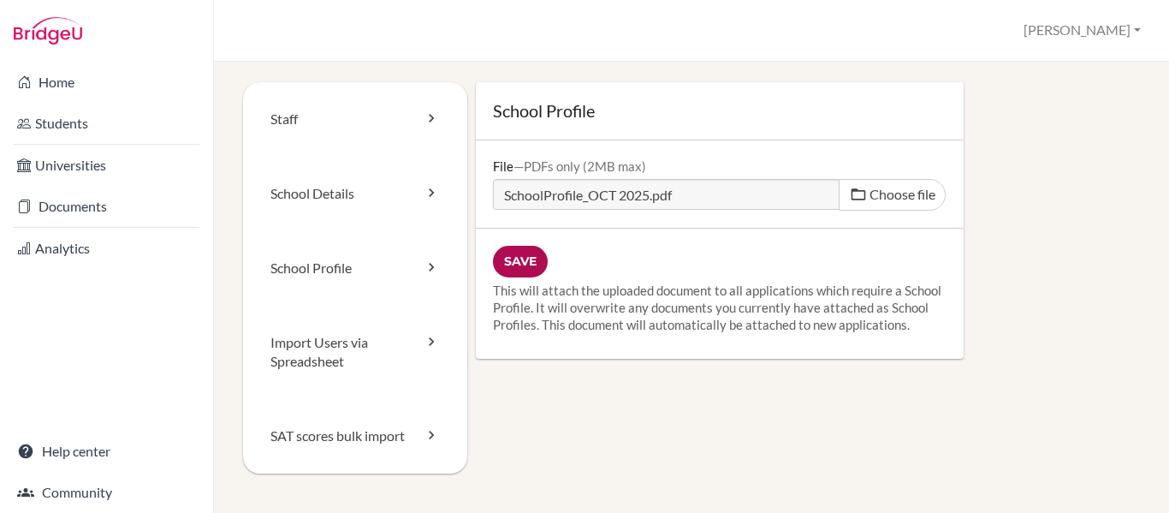
click at [520, 258] on input "Save" at bounding box center [520, 262] width 55 height 32
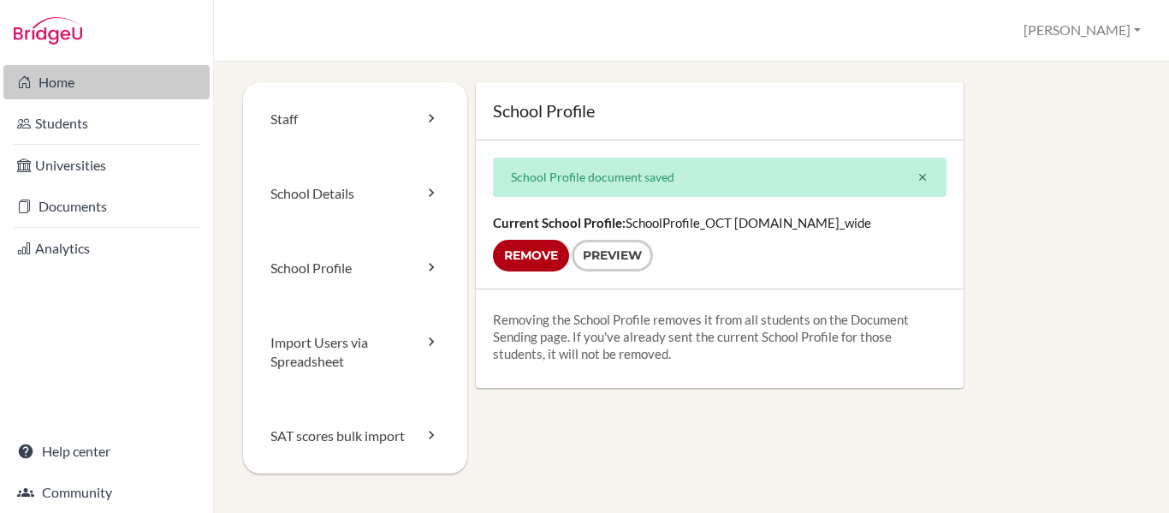
click at [59, 86] on link "Home" at bounding box center [106, 82] width 206 height 34
